Goal: Book appointment/travel/reservation

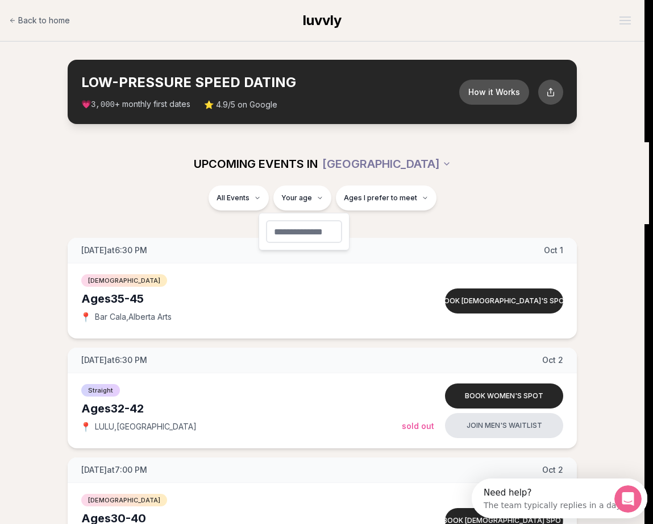
type input "**"
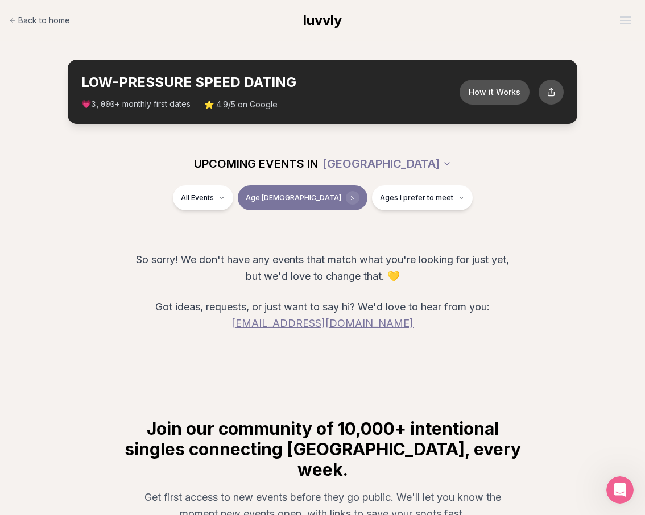
click at [351, 200] on icon "Clear age" at bounding box center [352, 197] width 3 height 3
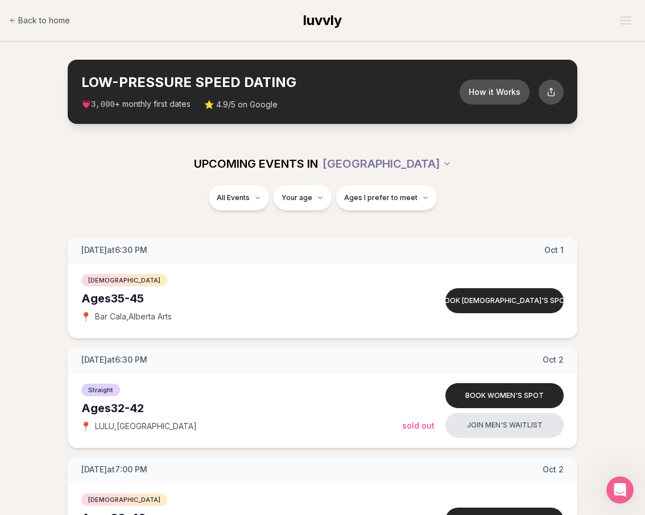
click at [373, 200] on span "Ages I prefer to meet" at bounding box center [380, 197] width 73 height 9
click at [550, 188] on div "All Events Your age Ages I prefer to meet" at bounding box center [322, 200] width 627 height 30
click at [388, 190] on button "Ages I prefer to meet" at bounding box center [386, 197] width 101 height 25
click at [363, 230] on div "Please enter your age first" at bounding box center [386, 230] width 100 height 20
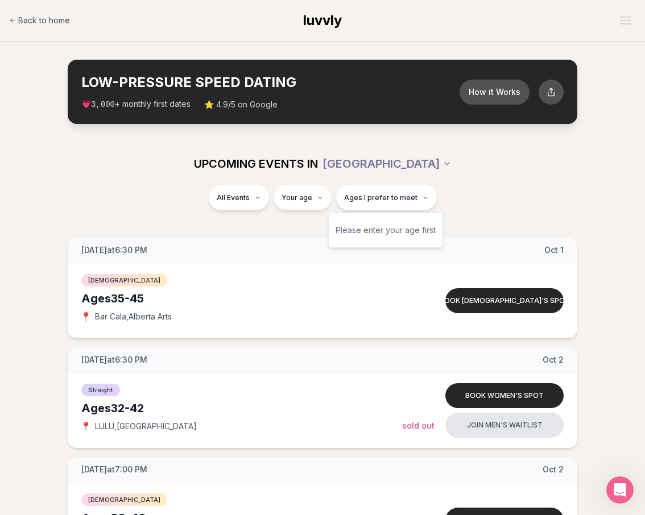
click at [553, 171] on div "UPCOMING EVENTS IN [GEOGRAPHIC_DATA]" at bounding box center [322, 163] width 627 height 25
